Goal: Navigation & Orientation: Understand site structure

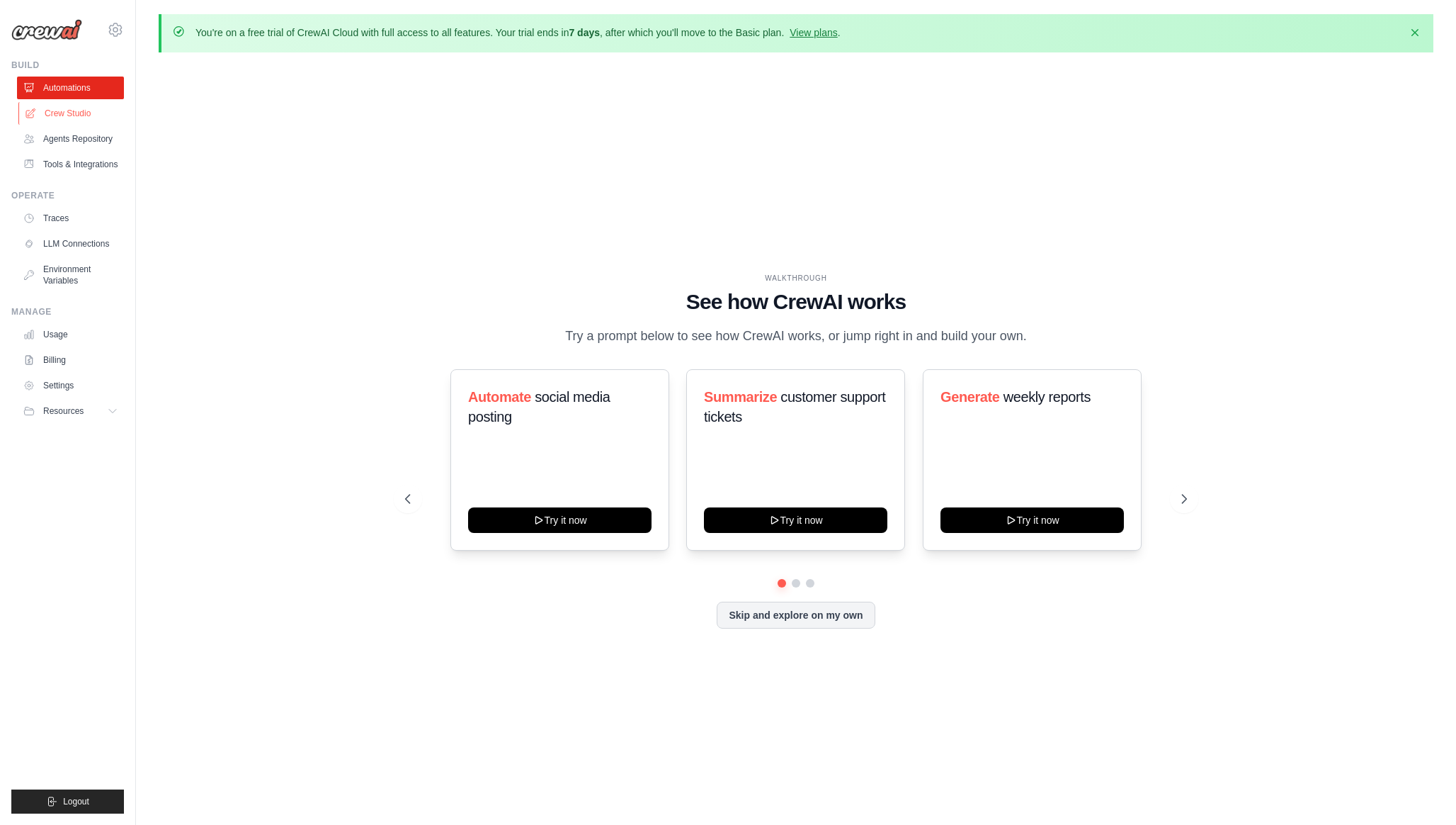
click at [75, 110] on link "Crew Studio" at bounding box center [71, 113] width 107 height 23
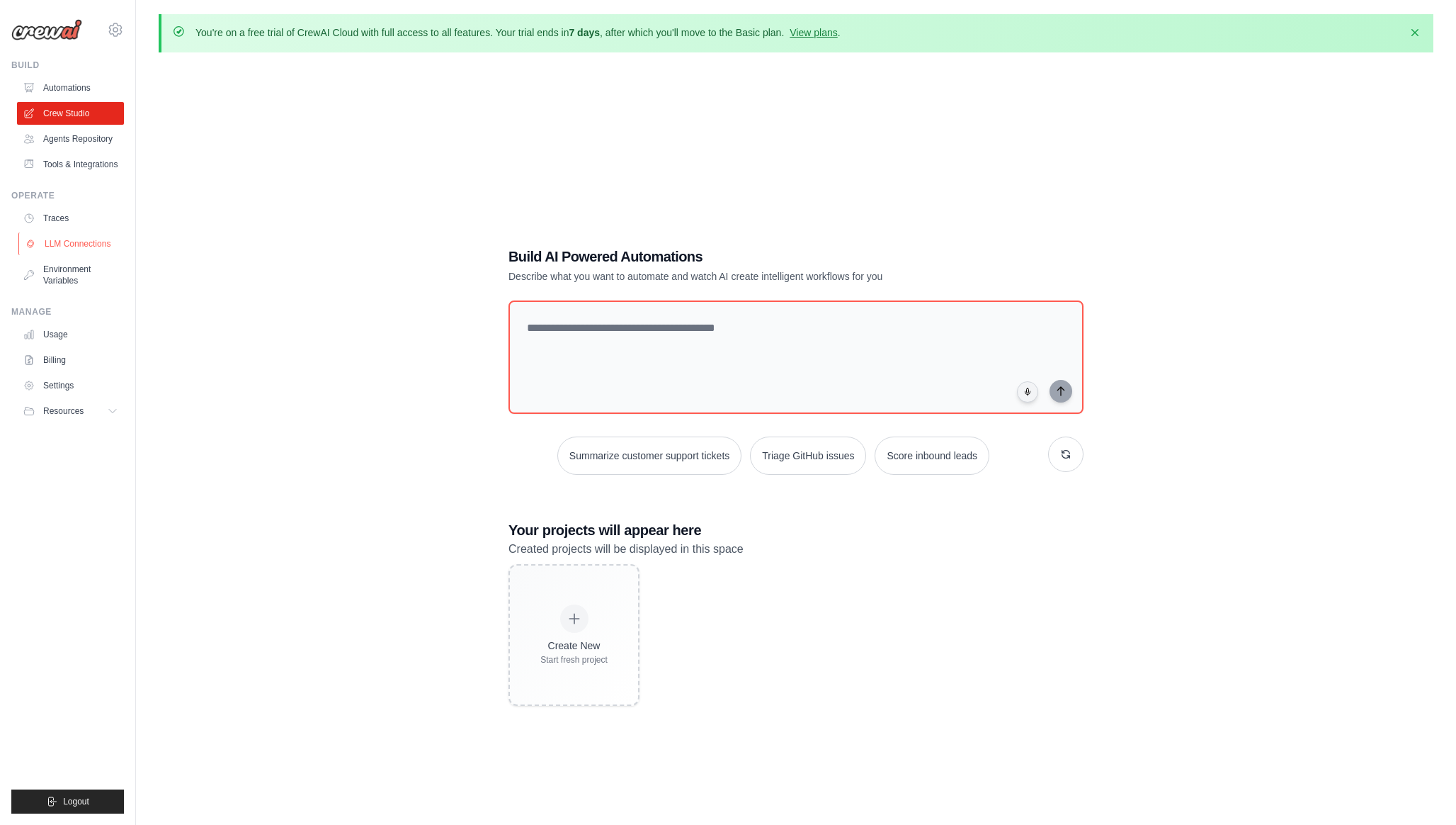
click at [90, 245] on link "LLM Connections" at bounding box center [71, 244] width 107 height 23
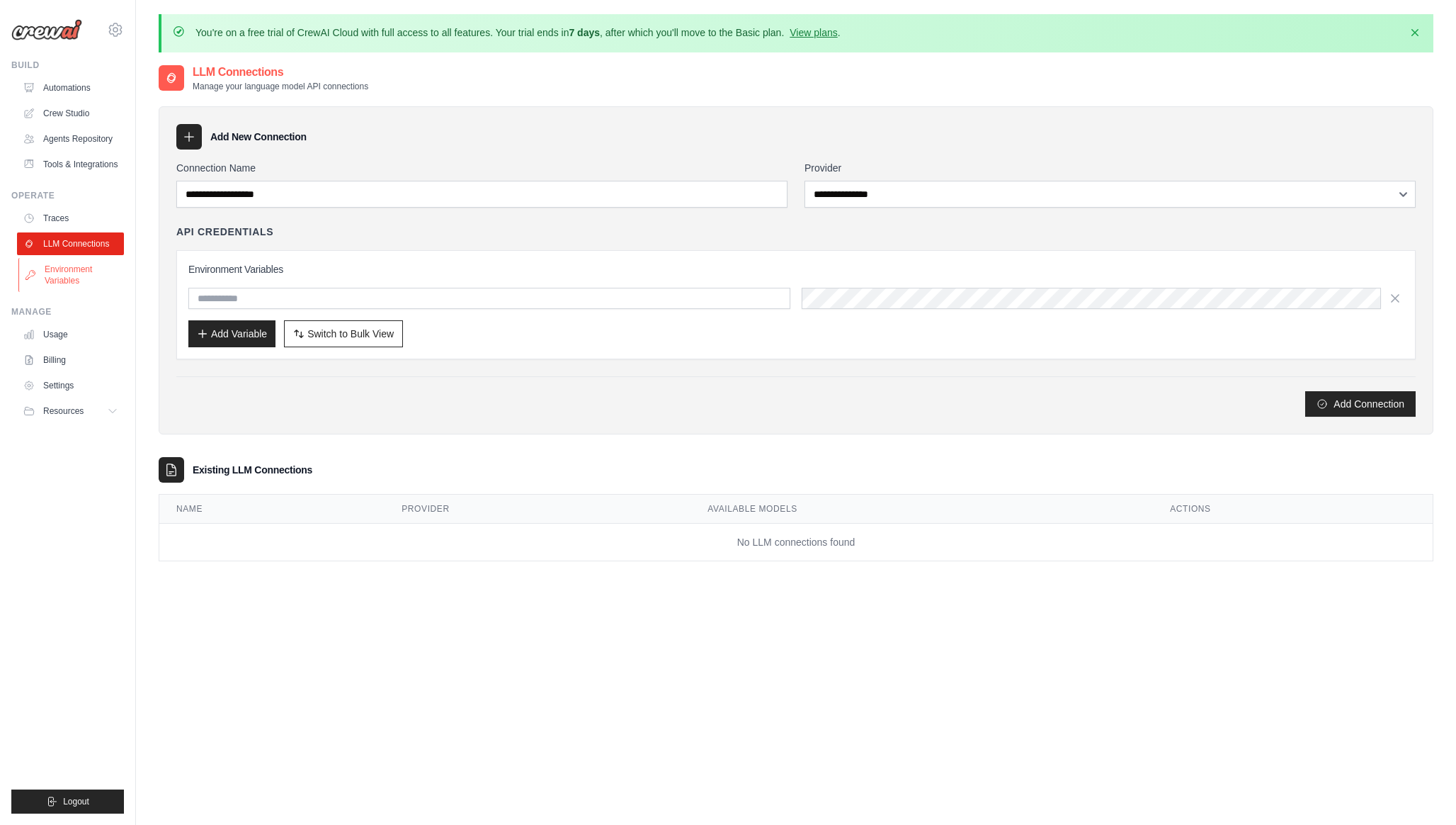
click at [83, 277] on link "Environment Variables" at bounding box center [71, 275] width 107 height 34
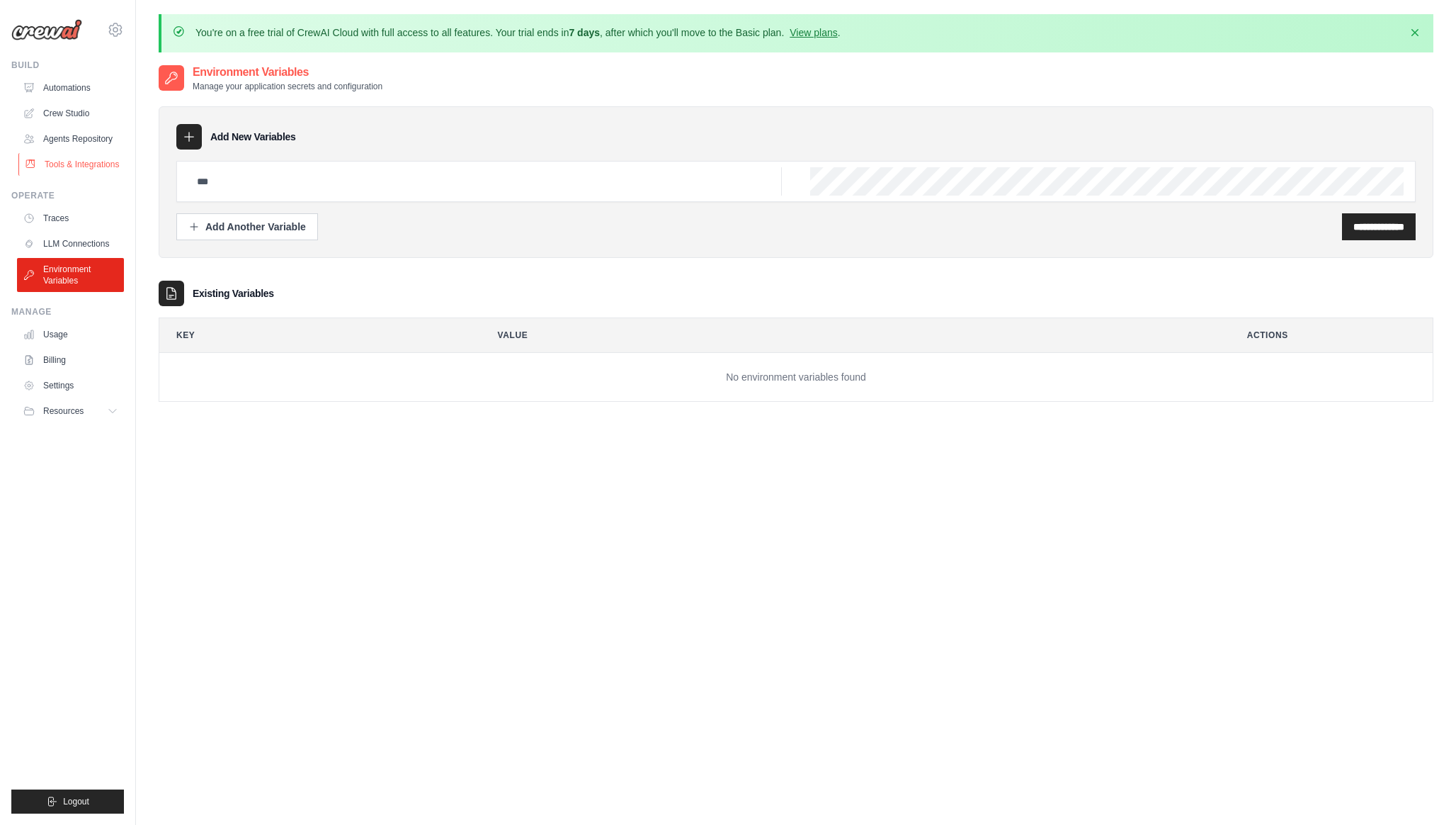
click at [85, 166] on link "Tools & Integrations" at bounding box center [71, 164] width 107 height 23
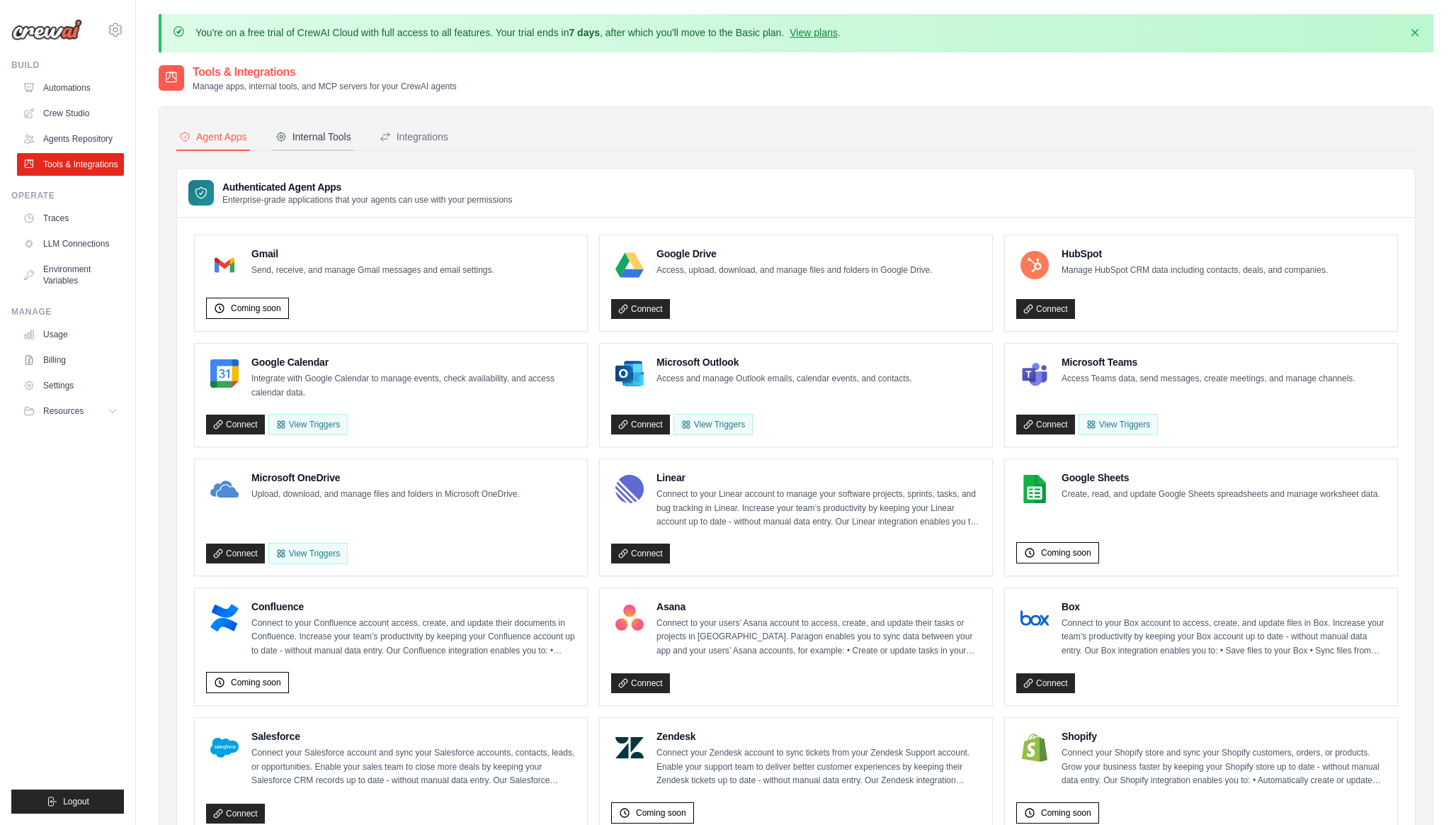
click at [327, 134] on div "Internal Tools" at bounding box center [314, 136] width 76 height 14
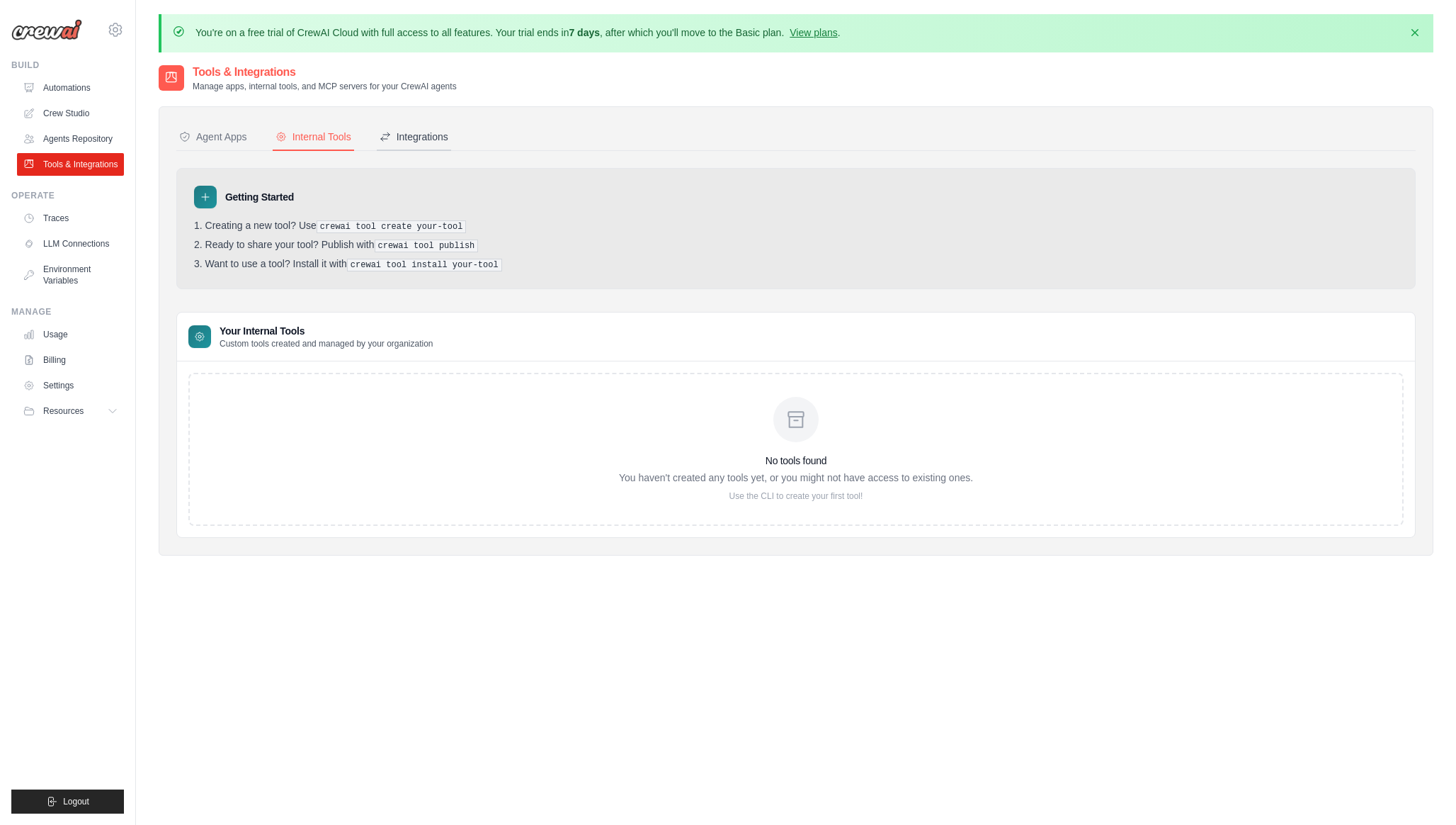
click at [443, 140] on div "Integrations" at bounding box center [414, 136] width 69 height 14
